Goal: Task Accomplishment & Management: Use online tool/utility

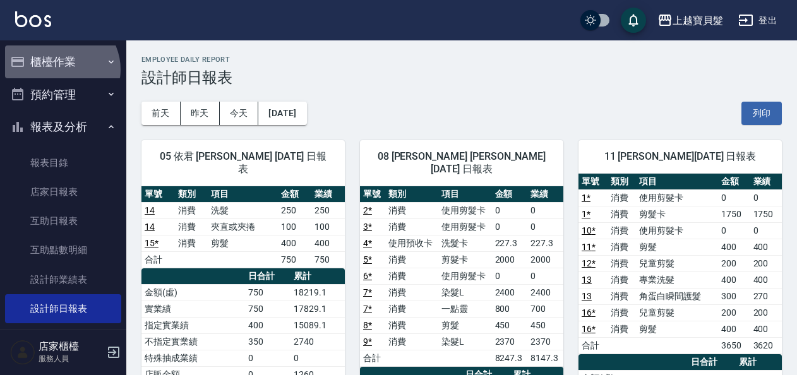
click at [60, 69] on button "櫃檯作業" at bounding box center [63, 61] width 116 height 33
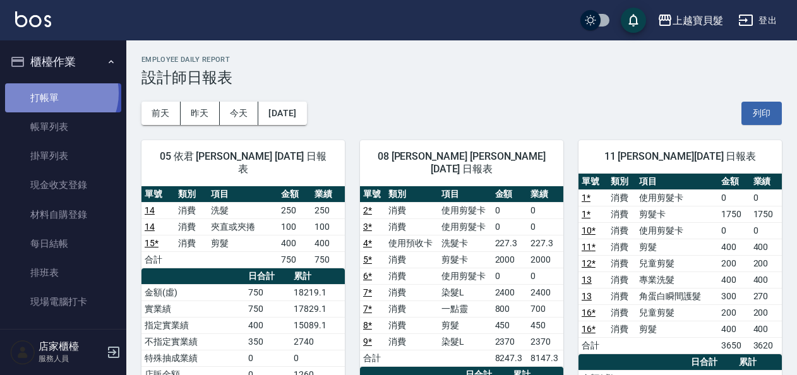
click at [57, 93] on link "打帳單" at bounding box center [63, 97] width 116 height 29
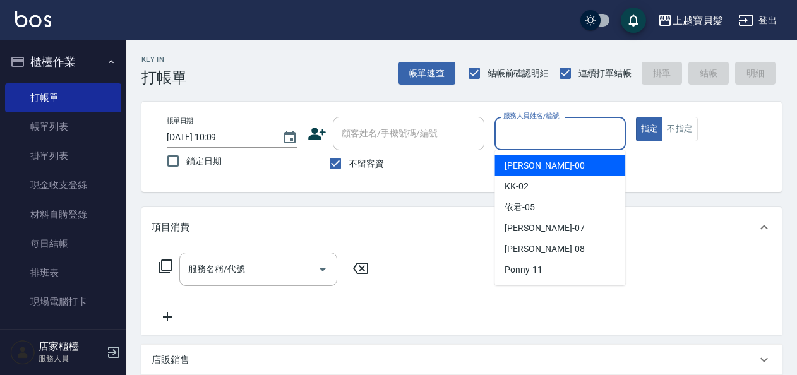
click at [513, 130] on input "服務人員姓名/編號" at bounding box center [559, 133] width 119 height 22
click at [520, 166] on span "小華 -00" at bounding box center [544, 165] width 80 height 13
type input "小華-00"
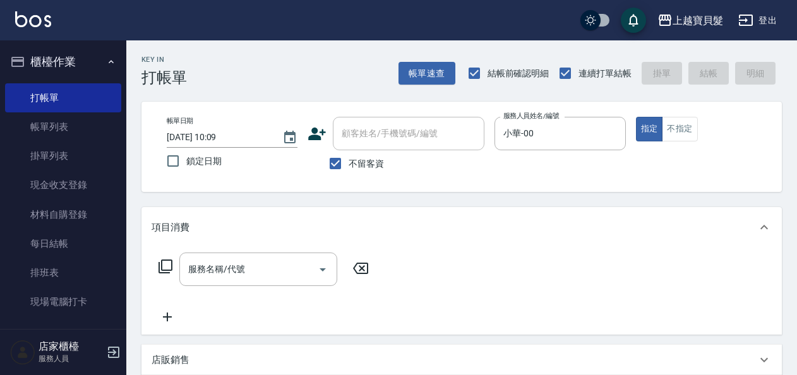
click at [170, 271] on icon at bounding box center [165, 266] width 15 height 15
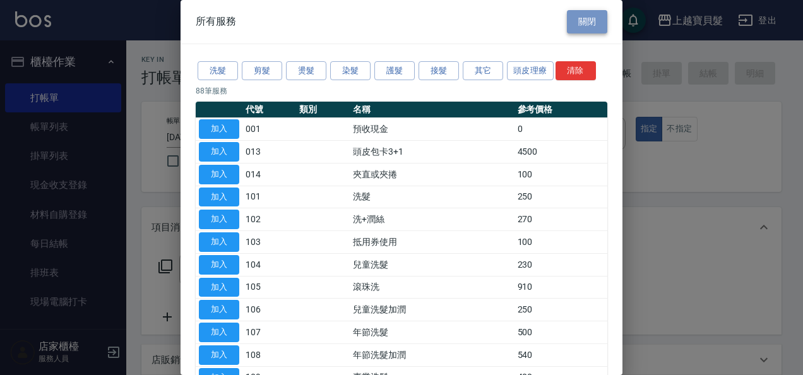
click at [567, 21] on button "關閉" at bounding box center [587, 21] width 40 height 23
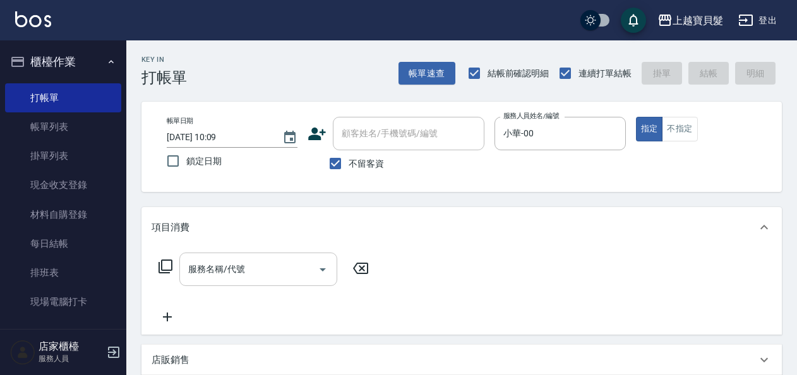
click at [249, 267] on input "服務名稱/代號" at bounding box center [249, 269] width 128 height 22
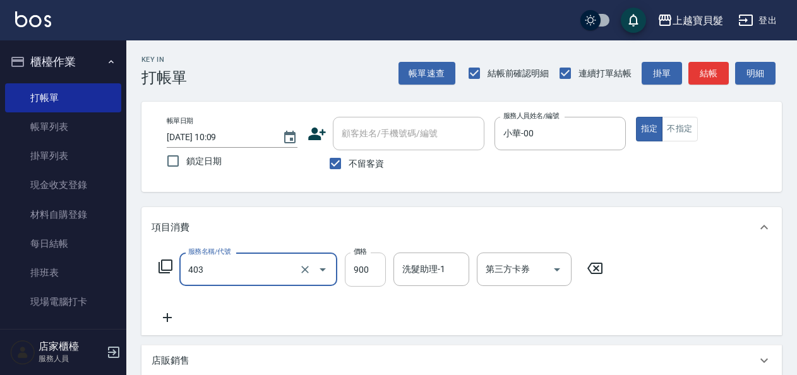
type input "補染(403)"
click at [358, 277] on input "900" at bounding box center [365, 270] width 41 height 34
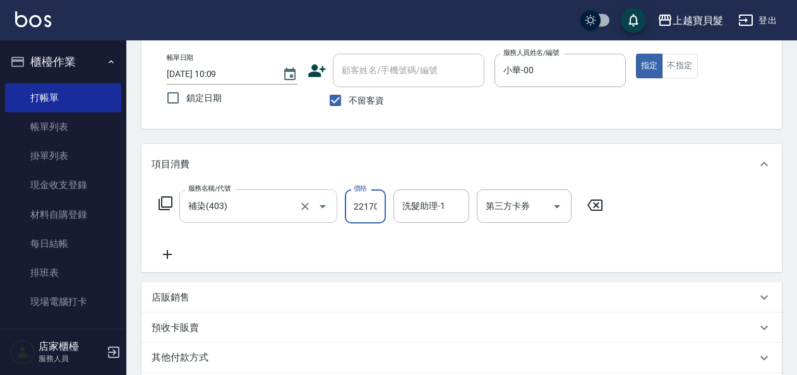
drag, startPoint x: 380, startPoint y: 201, endPoint x: 335, endPoint y: 203, distance: 45.5
click at [335, 203] on div "服務名稱/代號 補染(403) 服務名稱/代號 價格 22170 價格 洗髮助理-1 洗髮助理-1 第三方卡券 第三方卡券" at bounding box center [381, 206] width 459 height 34
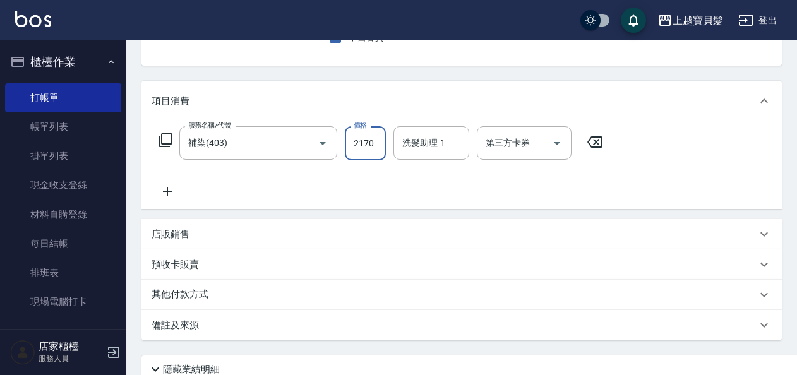
type input "2170"
click at [198, 292] on p "其他付款方式" at bounding box center [183, 295] width 63 height 14
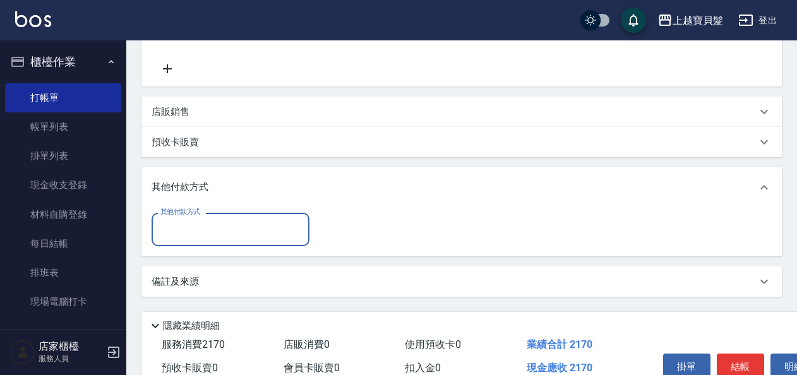
scroll to position [253, 0]
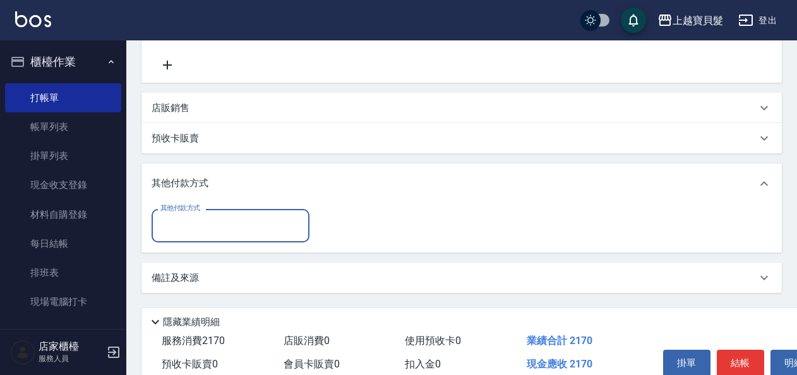
click at [185, 226] on input "其他付款方式" at bounding box center [230, 226] width 146 height 22
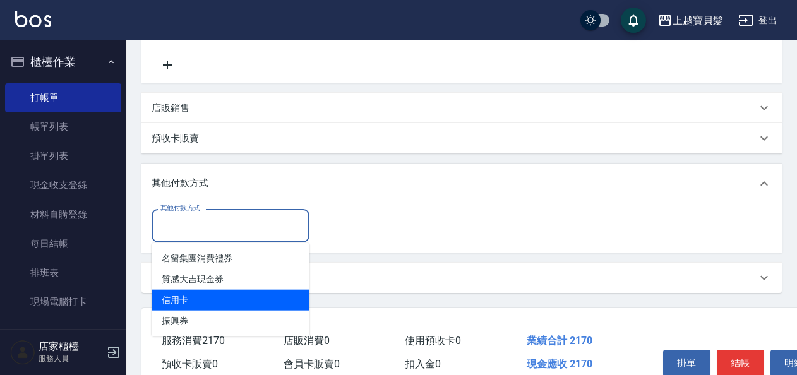
click at [188, 293] on span "信用卡" at bounding box center [231, 300] width 158 height 21
type input "信用卡"
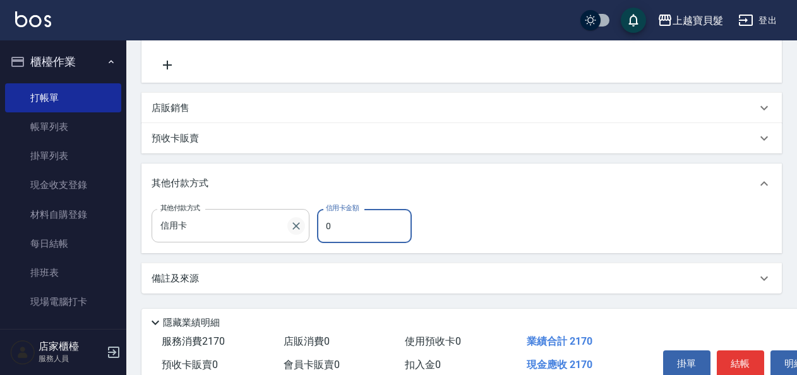
drag, startPoint x: 326, startPoint y: 224, endPoint x: 296, endPoint y: 227, distance: 29.8
click at [298, 228] on div "其他付款方式 信用卡 其他付款方式 信用卡金額 0 信用卡金額" at bounding box center [286, 226] width 268 height 34
type input "2170"
click at [414, 248] on div "其他付款方式 信用卡 其他付款方式 信用卡金額 2170 信用卡金額" at bounding box center [461, 228] width 640 height 49
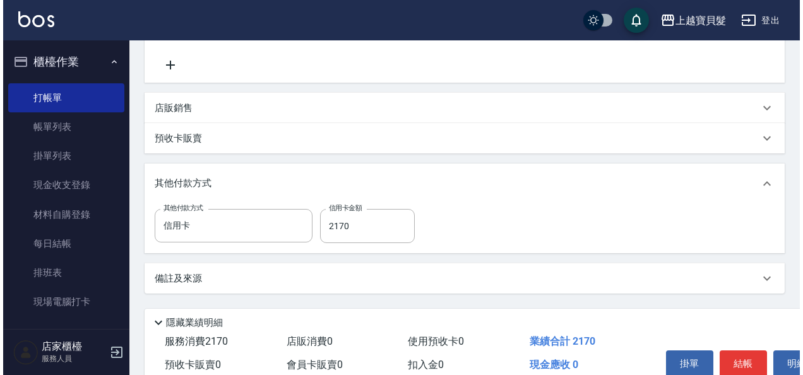
scroll to position [313, 0]
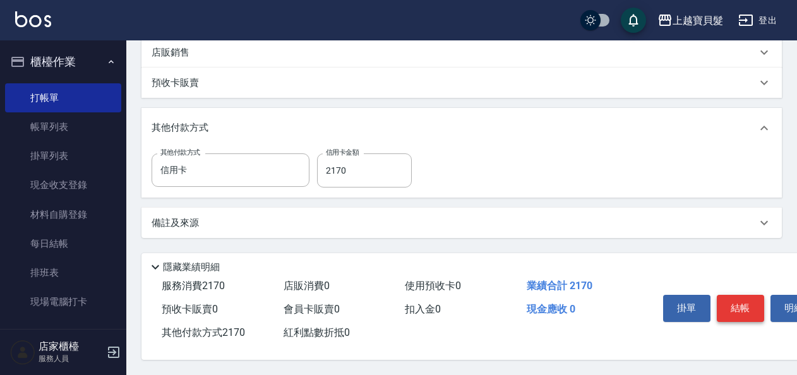
click at [749, 298] on button "結帳" at bounding box center [740, 308] width 47 height 27
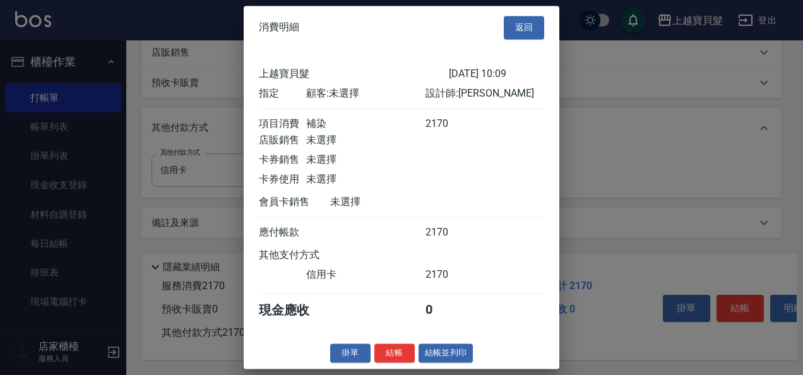
scroll to position [3, 0]
click at [458, 360] on button "結帳並列印" at bounding box center [446, 353] width 55 height 20
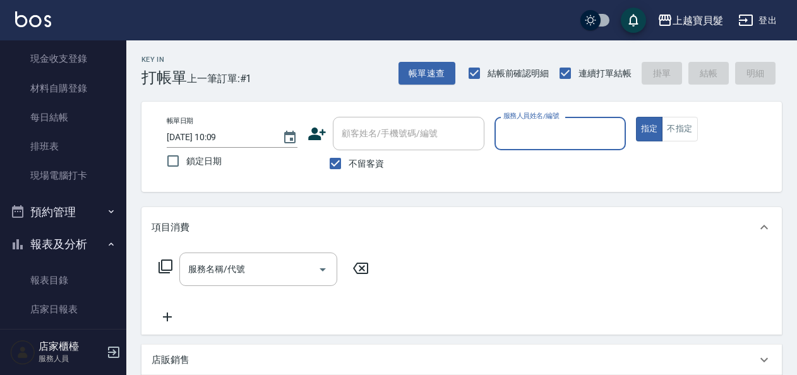
scroll to position [189, 0]
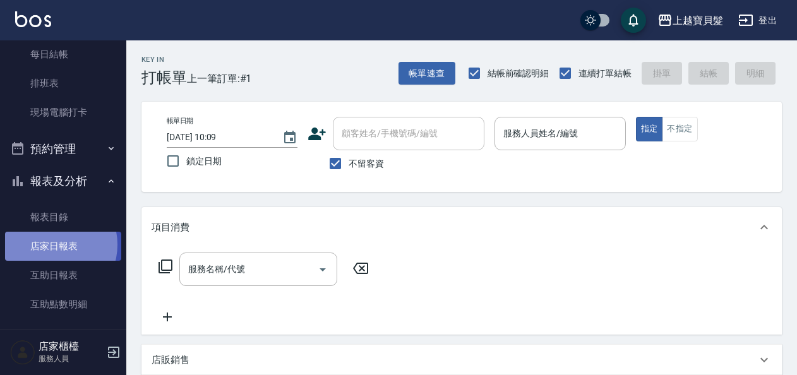
click at [53, 245] on link "店家日報表" at bounding box center [63, 246] width 116 height 29
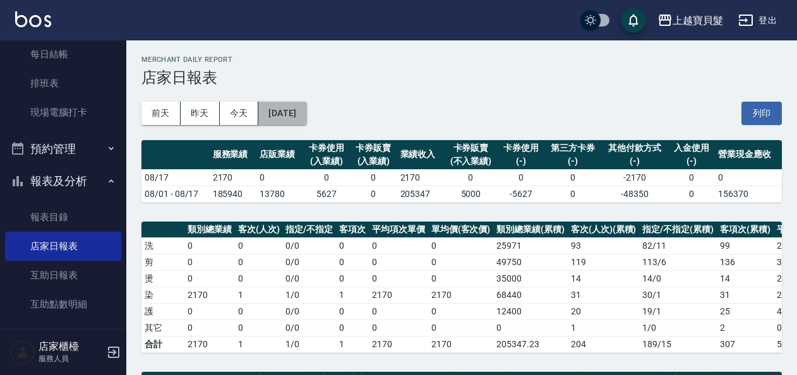
click at [302, 119] on button "[DATE]" at bounding box center [282, 113] width 48 height 23
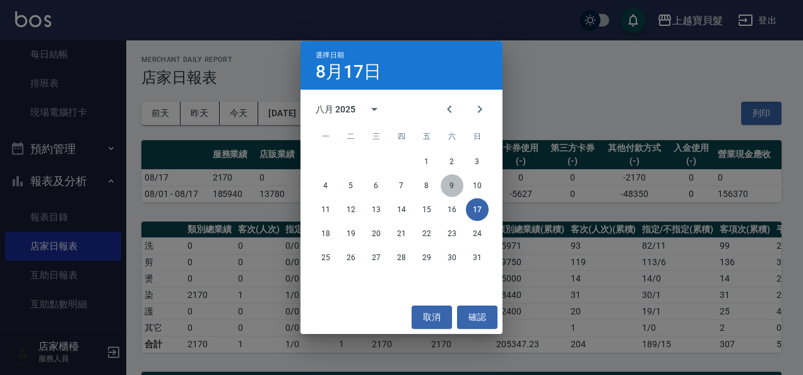
click at [456, 183] on button "9" at bounding box center [452, 185] width 23 height 23
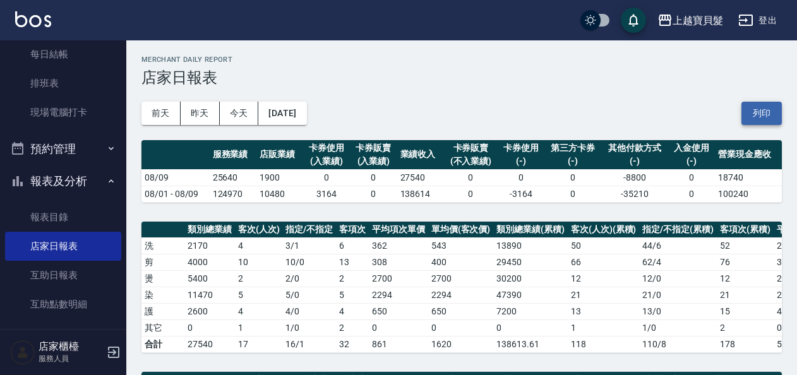
click at [779, 116] on button "列印" at bounding box center [761, 113] width 40 height 23
click at [304, 107] on button "[DATE]" at bounding box center [282, 113] width 48 height 23
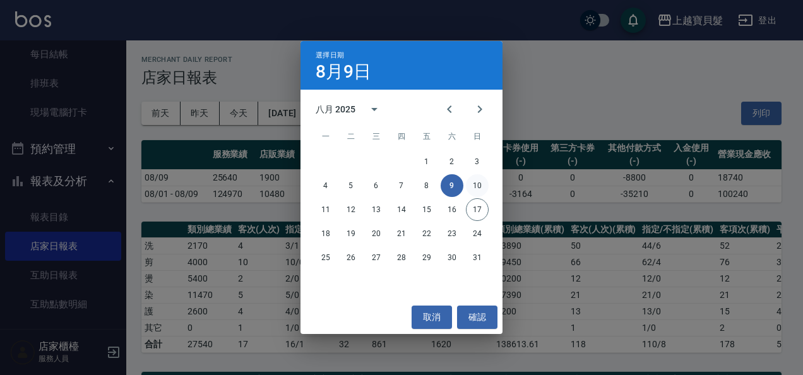
click at [479, 187] on button "10" at bounding box center [477, 185] width 23 height 23
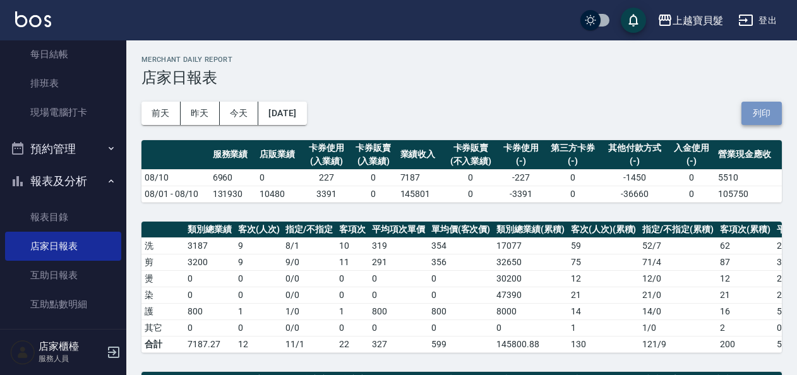
click at [770, 111] on button "列印" at bounding box center [761, 113] width 40 height 23
click at [283, 109] on button "[DATE]" at bounding box center [282, 113] width 48 height 23
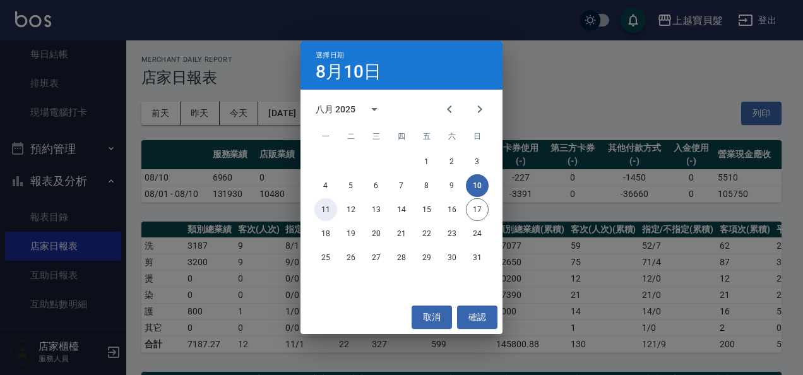
click at [326, 208] on button "11" at bounding box center [325, 209] width 23 height 23
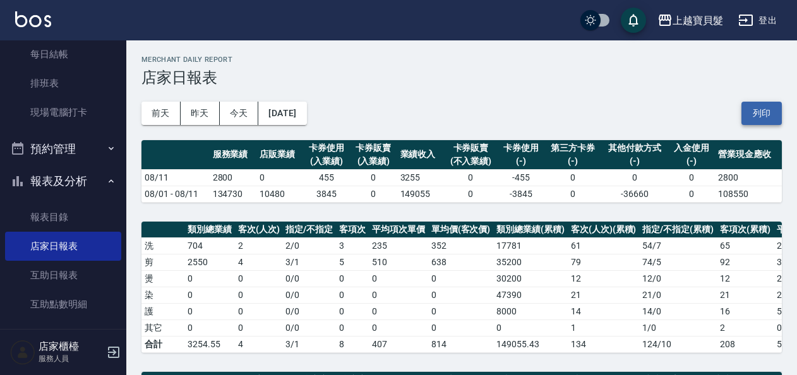
click at [765, 117] on button "列印" at bounding box center [761, 113] width 40 height 23
click at [297, 110] on button "[DATE]" at bounding box center [282, 113] width 48 height 23
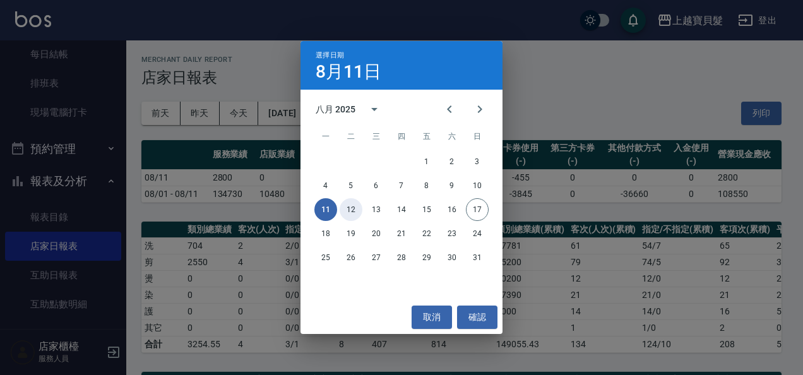
click at [347, 208] on button "12" at bounding box center [351, 209] width 23 height 23
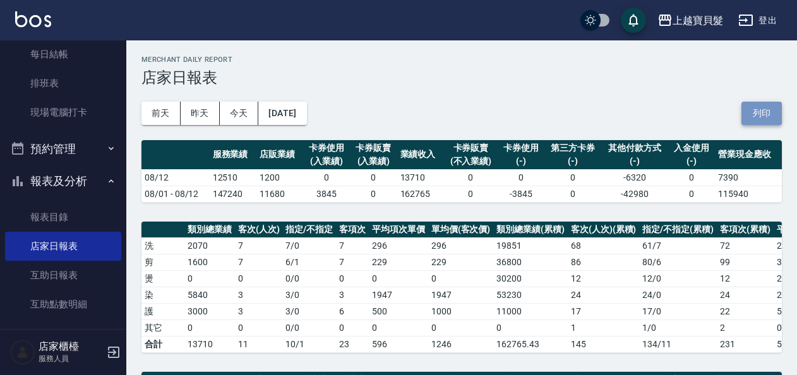
click at [759, 112] on button "列印" at bounding box center [761, 113] width 40 height 23
click at [290, 120] on button "[DATE]" at bounding box center [282, 113] width 48 height 23
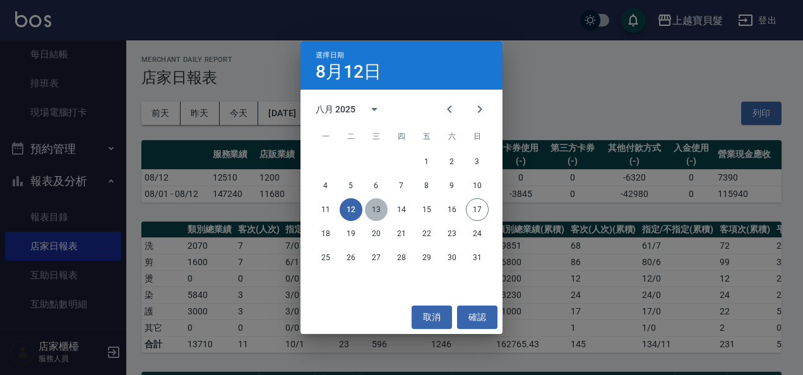
click at [369, 214] on button "13" at bounding box center [376, 209] width 23 height 23
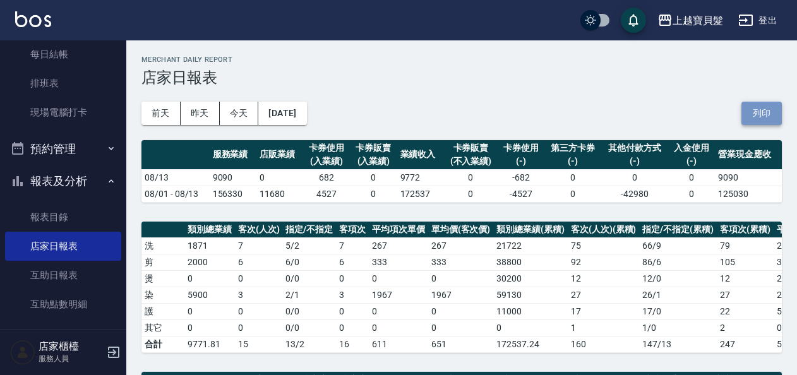
click at [749, 117] on button "列印" at bounding box center [761, 113] width 40 height 23
click at [305, 118] on button "[DATE]" at bounding box center [282, 113] width 48 height 23
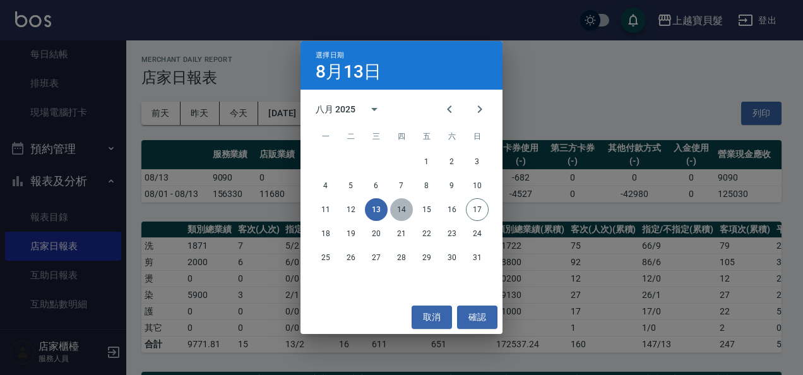
click at [407, 207] on button "14" at bounding box center [401, 209] width 23 height 23
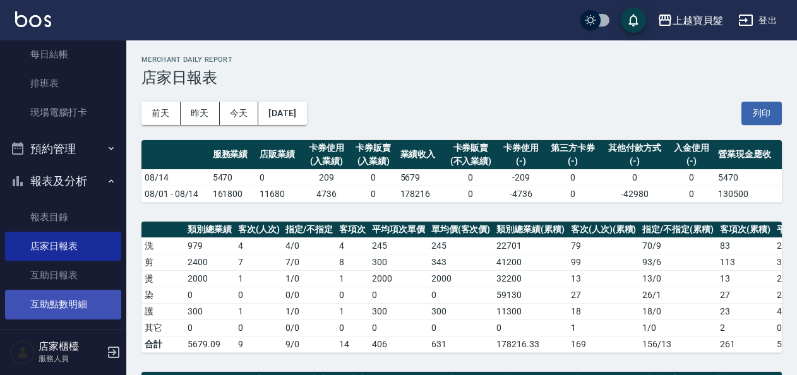
click at [770, 106] on button "列印" at bounding box center [761, 113] width 40 height 23
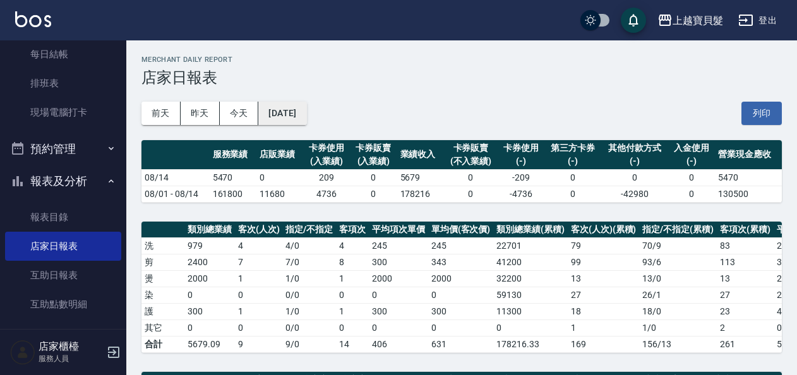
click at [304, 117] on button "[DATE]" at bounding box center [282, 113] width 48 height 23
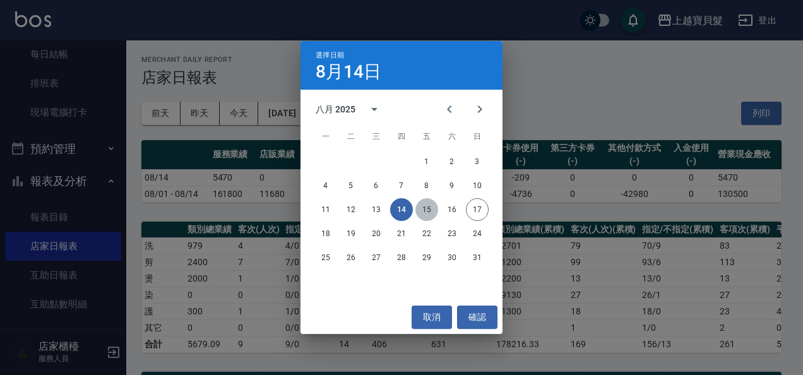
click at [425, 205] on button "15" at bounding box center [426, 209] width 23 height 23
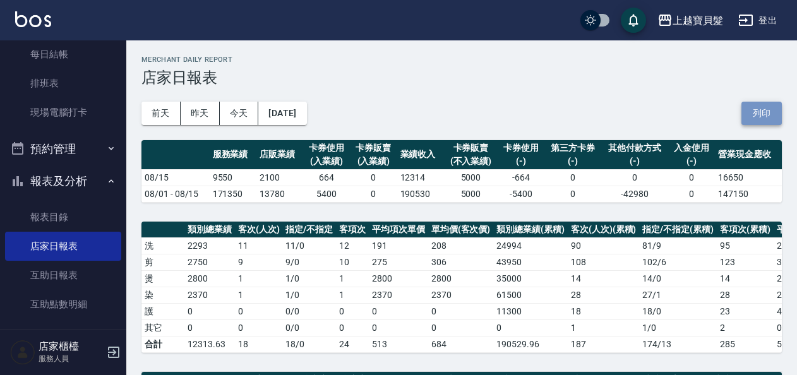
click at [778, 102] on button "列印" at bounding box center [761, 113] width 40 height 23
click at [306, 115] on button "[DATE]" at bounding box center [282, 113] width 48 height 23
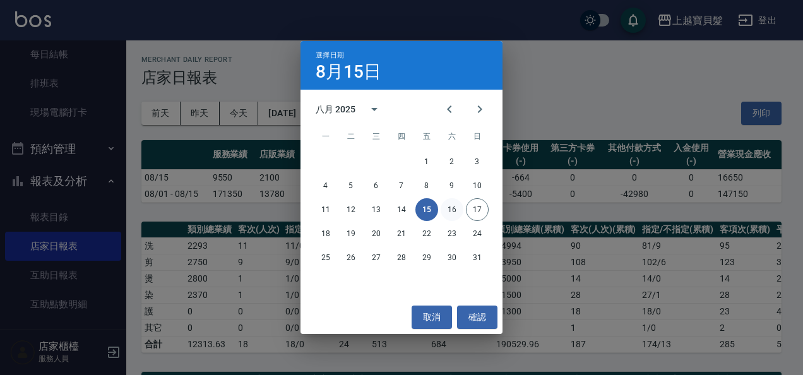
click at [452, 214] on button "16" at bounding box center [452, 209] width 23 height 23
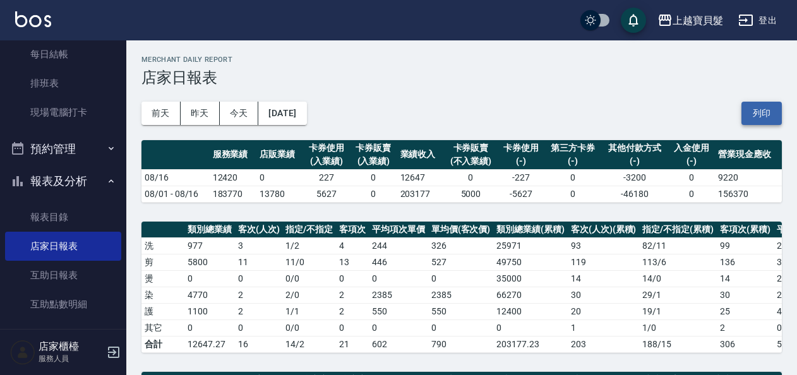
click at [760, 107] on button "列印" at bounding box center [761, 113] width 40 height 23
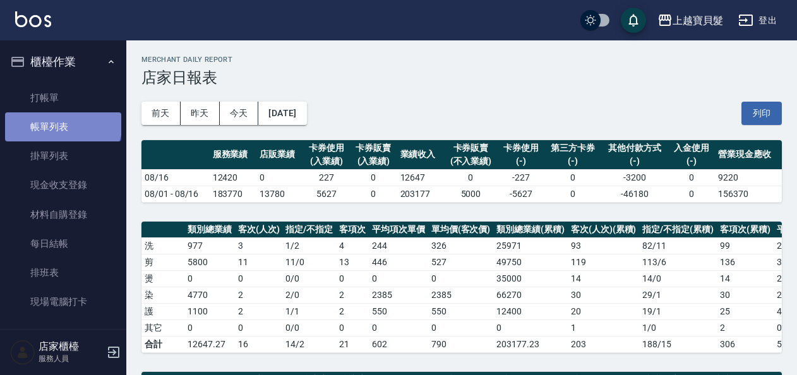
click at [62, 122] on link "帳單列表" at bounding box center [63, 126] width 116 height 29
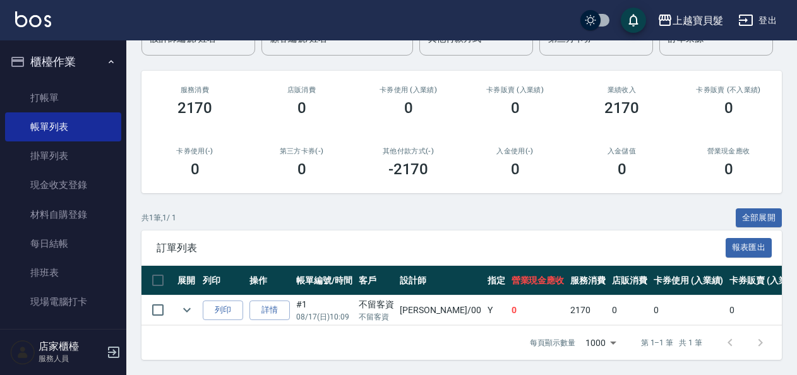
scroll to position [133, 0]
click at [229, 301] on button "列印" at bounding box center [223, 311] width 40 height 20
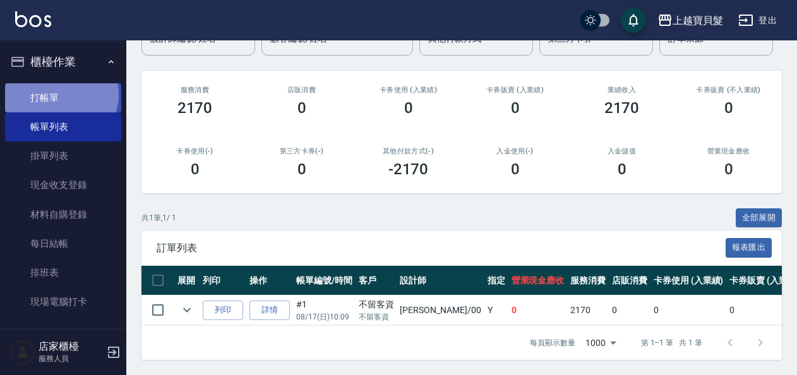
click at [60, 94] on link "打帳單" at bounding box center [63, 97] width 116 height 29
